Goal: Task Accomplishment & Management: Manage account settings

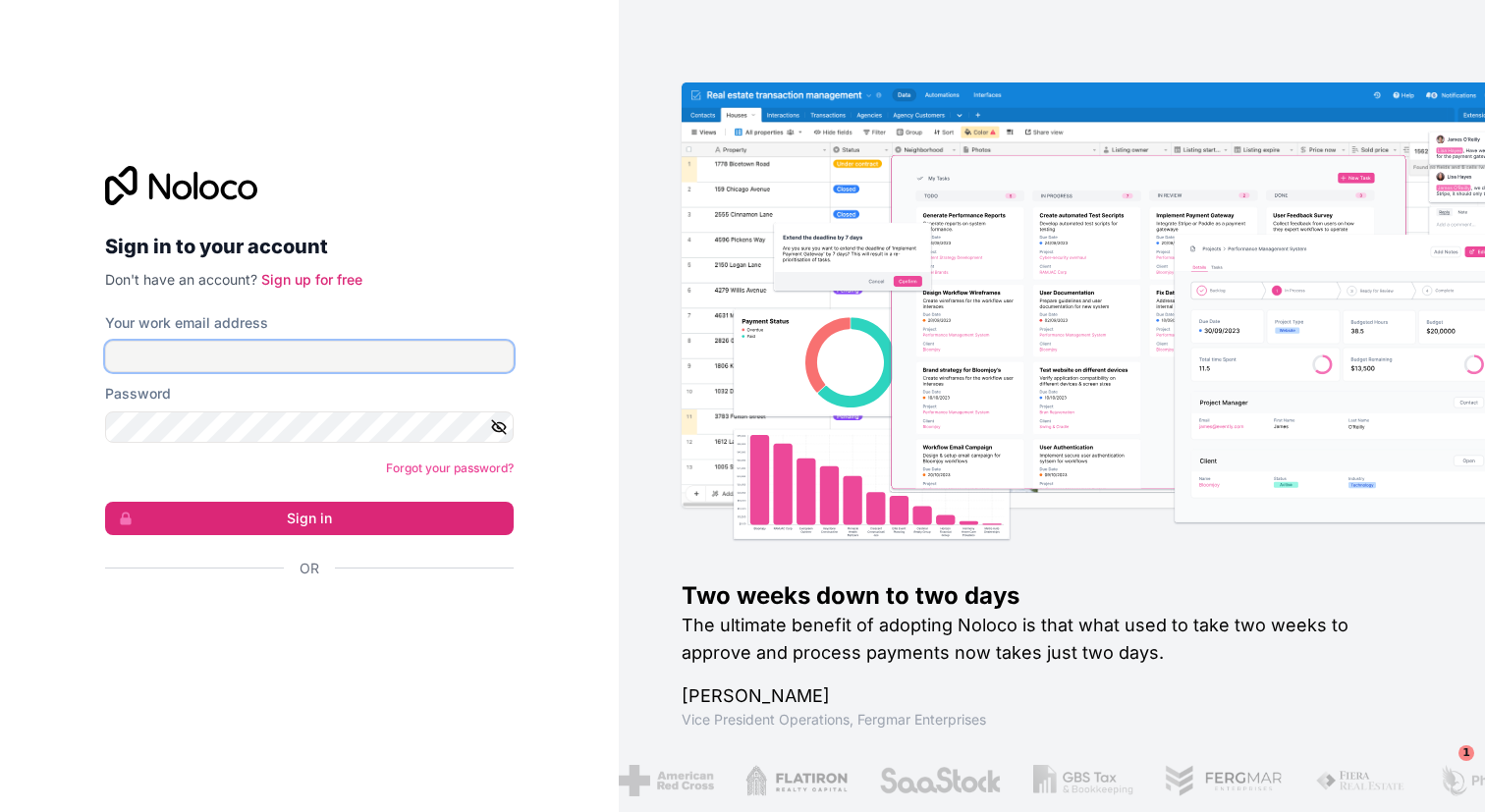
type input "**********"
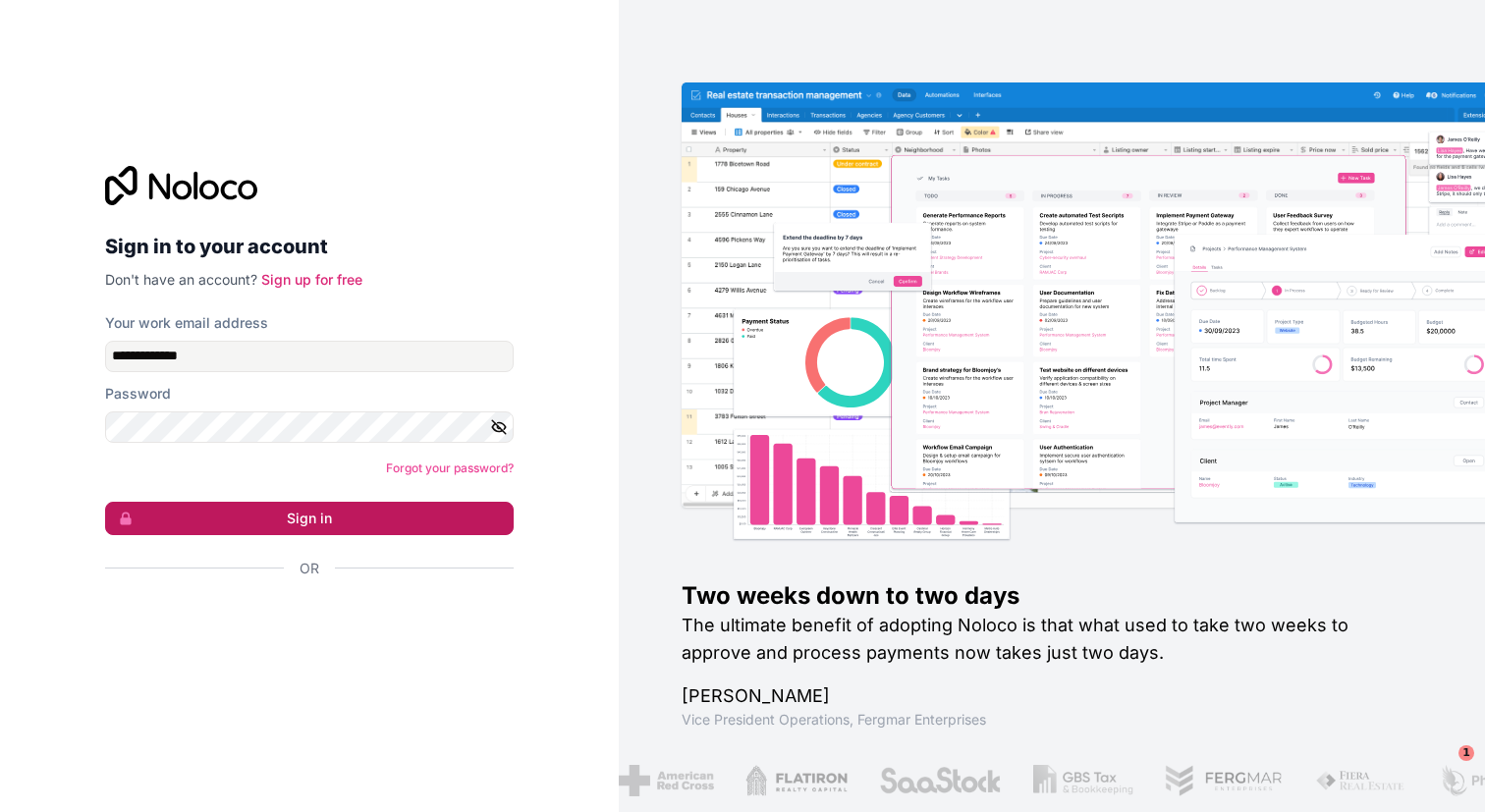
click at [425, 505] on button "Sign in" at bounding box center [309, 518] width 408 height 34
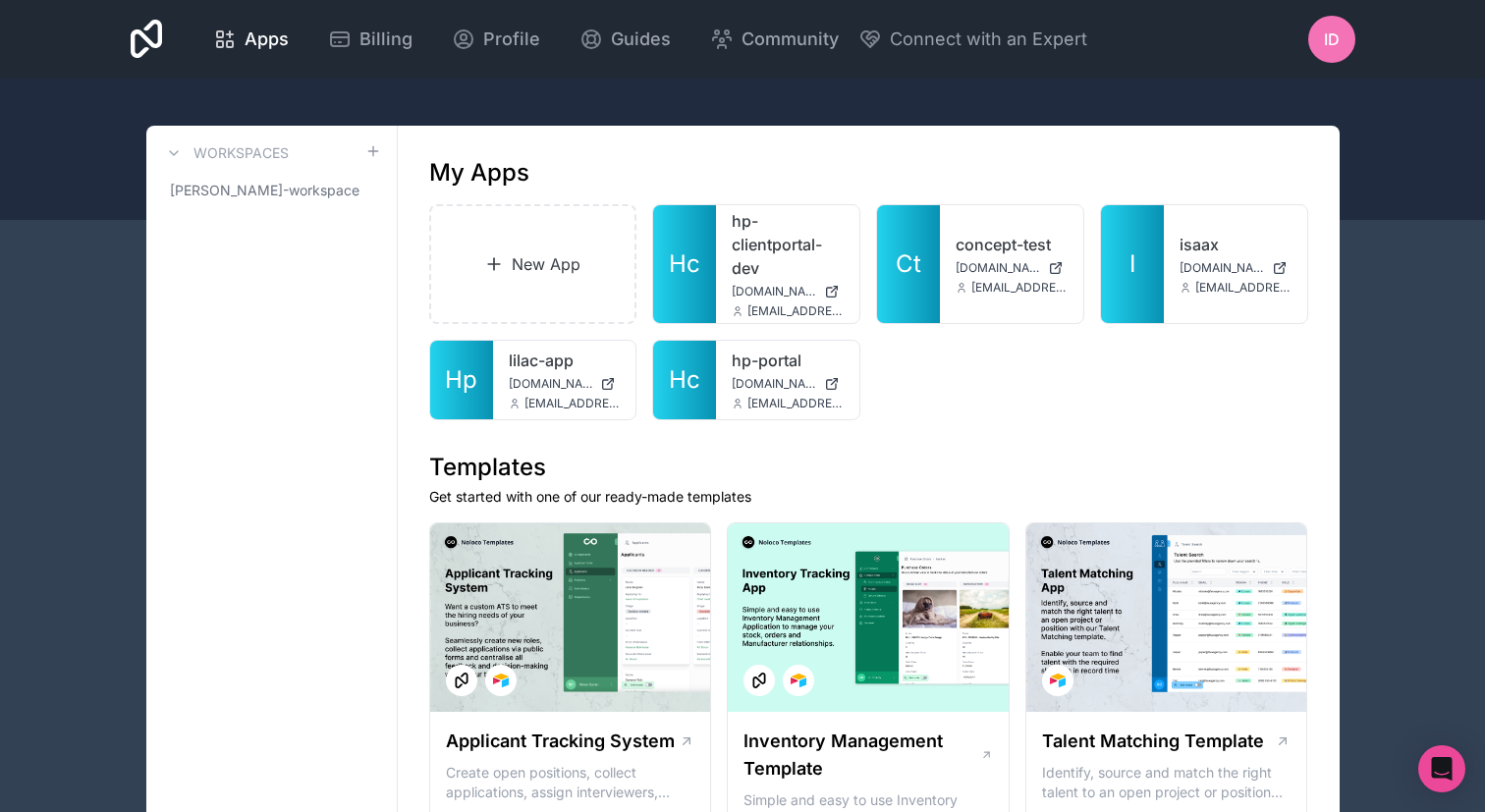
click at [1372, 136] on div at bounding box center [742, 149] width 1485 height 141
